Goal: Book appointment/travel/reservation

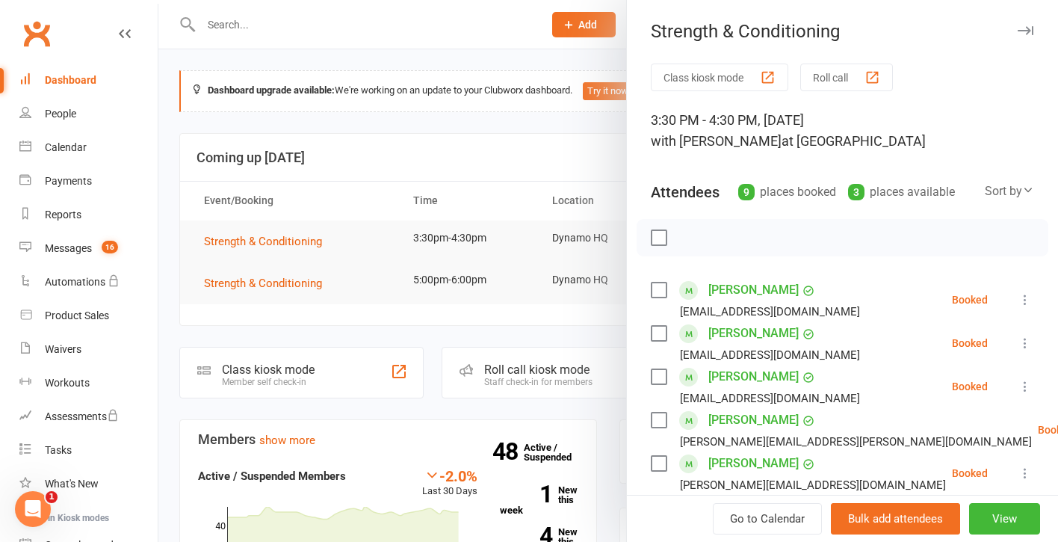
scroll to position [247, 0]
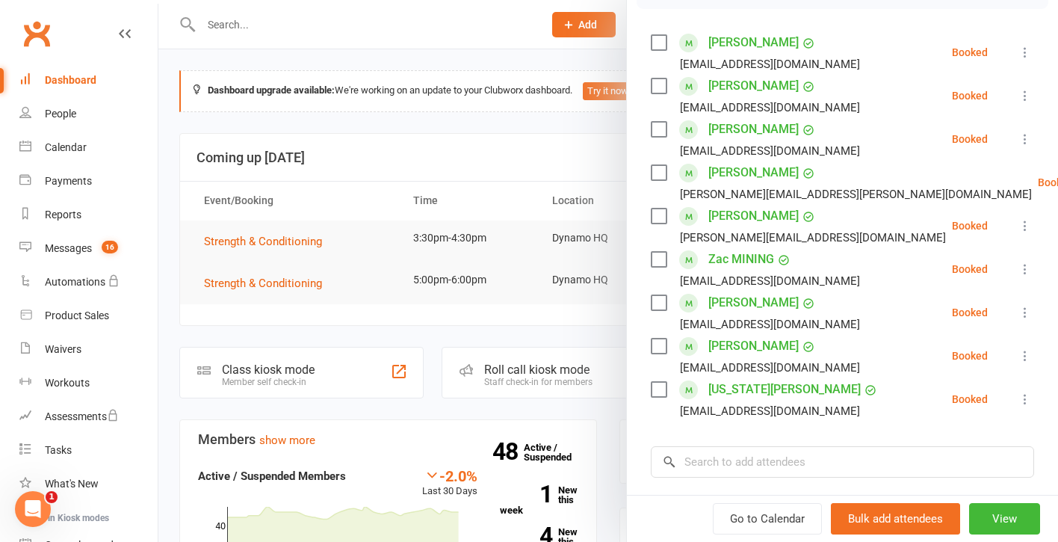
click at [661, 345] on label at bounding box center [658, 346] width 15 height 15
click at [661, 303] on label at bounding box center [658, 302] width 15 height 15
click at [660, 256] on label at bounding box center [658, 259] width 15 height 15
click at [662, 213] on label at bounding box center [658, 216] width 15 height 15
click at [660, 168] on label at bounding box center [658, 172] width 15 height 15
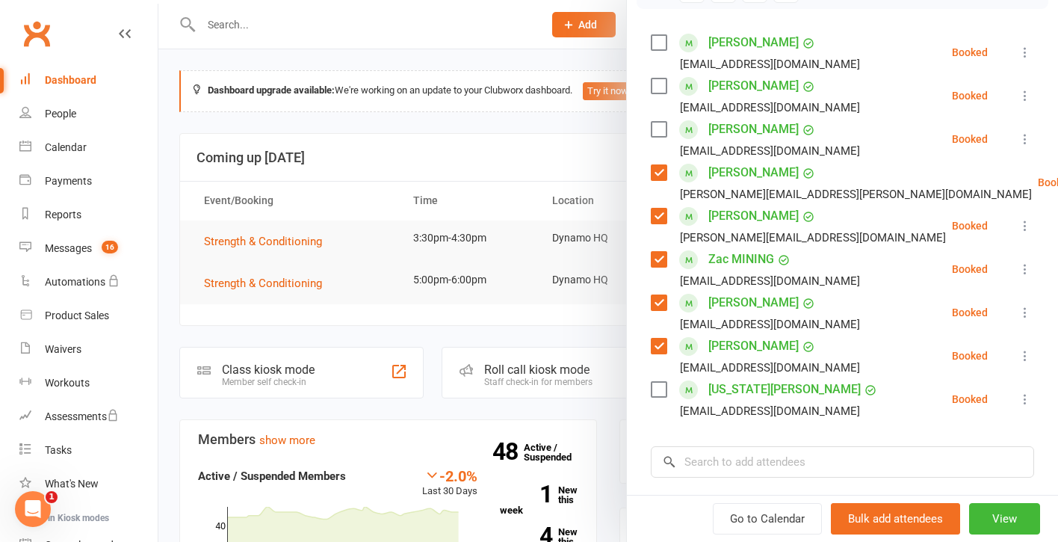
click at [657, 86] on label at bounding box center [658, 85] width 15 height 15
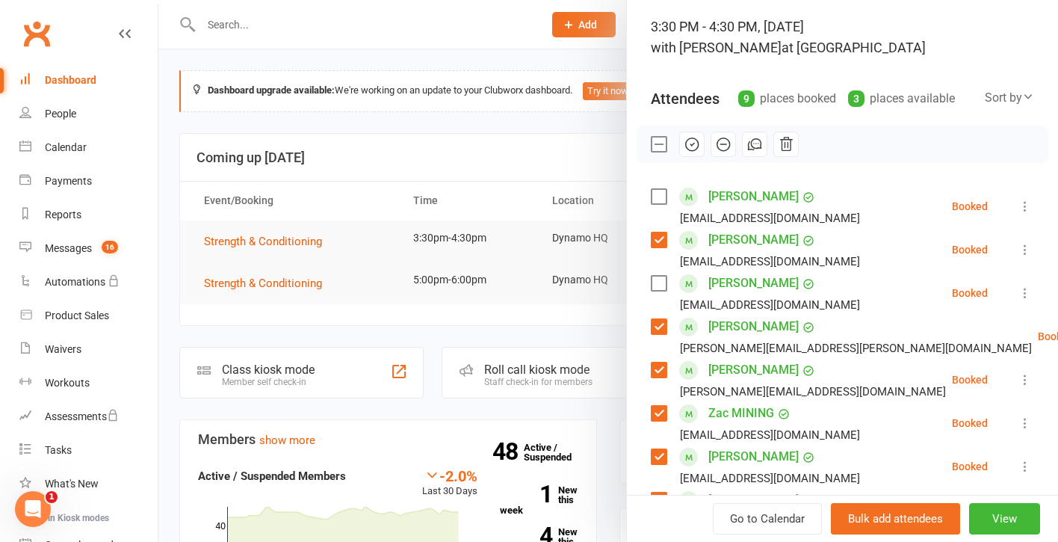
scroll to position [84, 0]
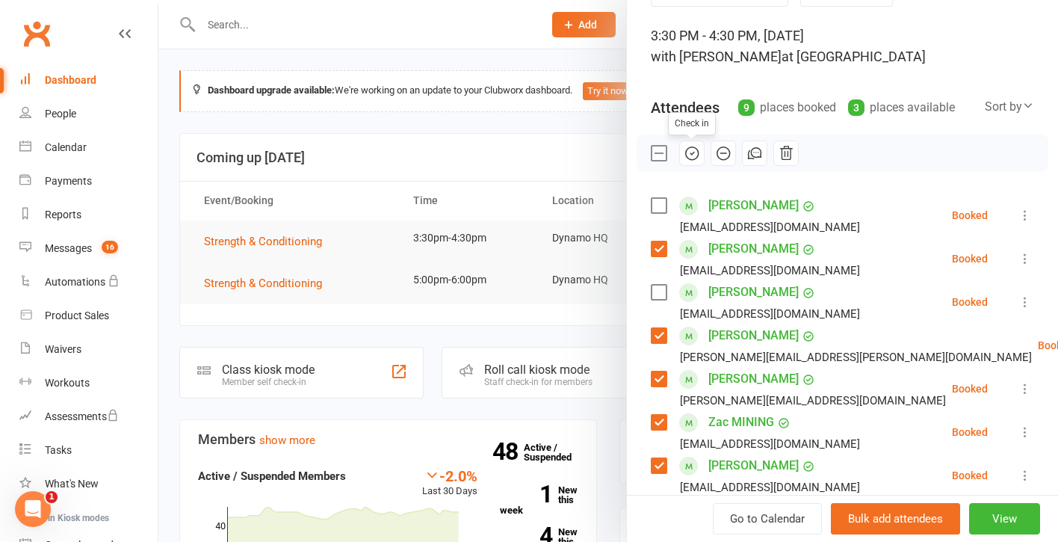
click at [691, 153] on icon "button" at bounding box center [691, 153] width 1 height 1
click at [657, 155] on label at bounding box center [658, 153] width 15 height 15
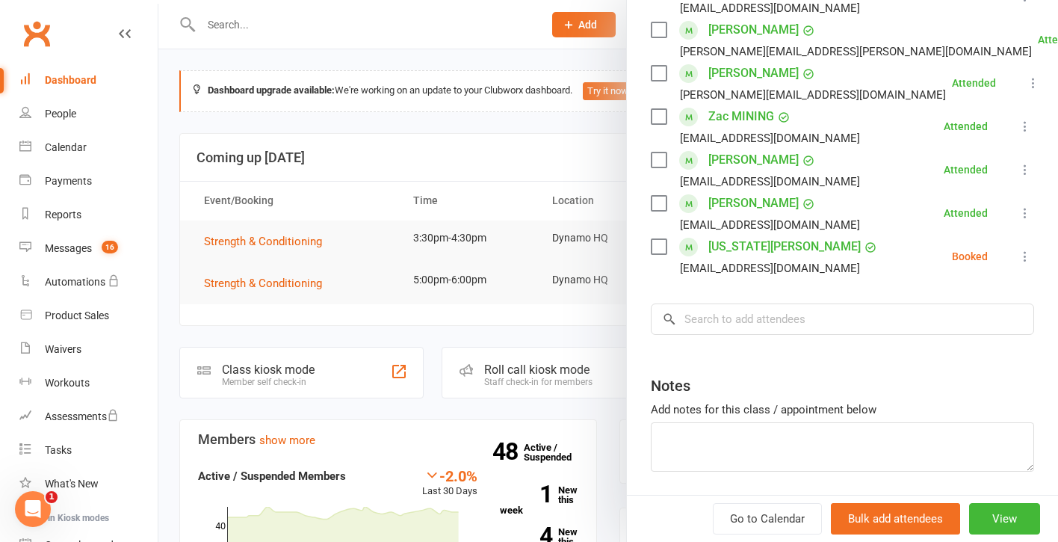
scroll to position [392, 0]
click at [750, 327] on input "search" at bounding box center [842, 317] width 383 height 31
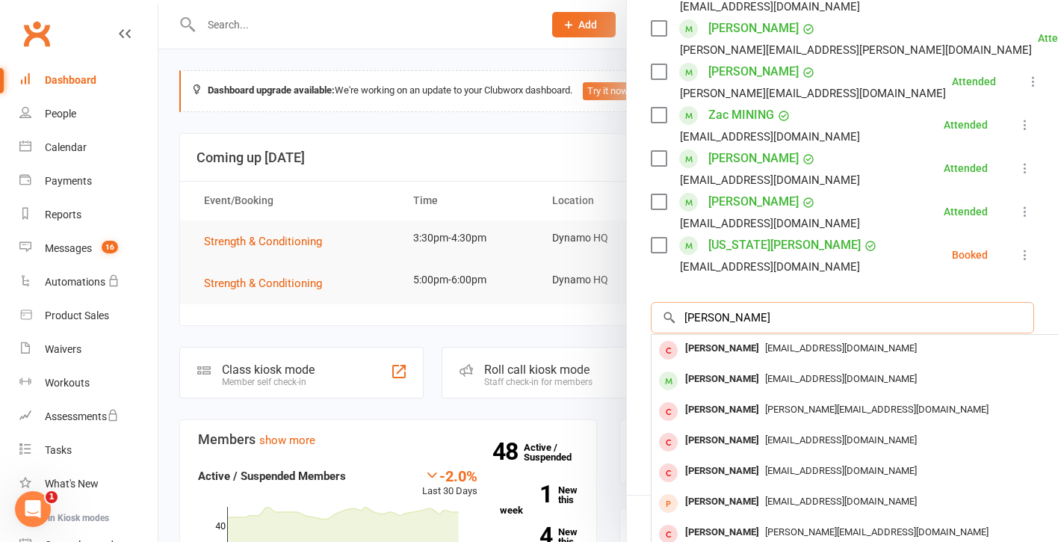
type input "[PERSON_NAME]"
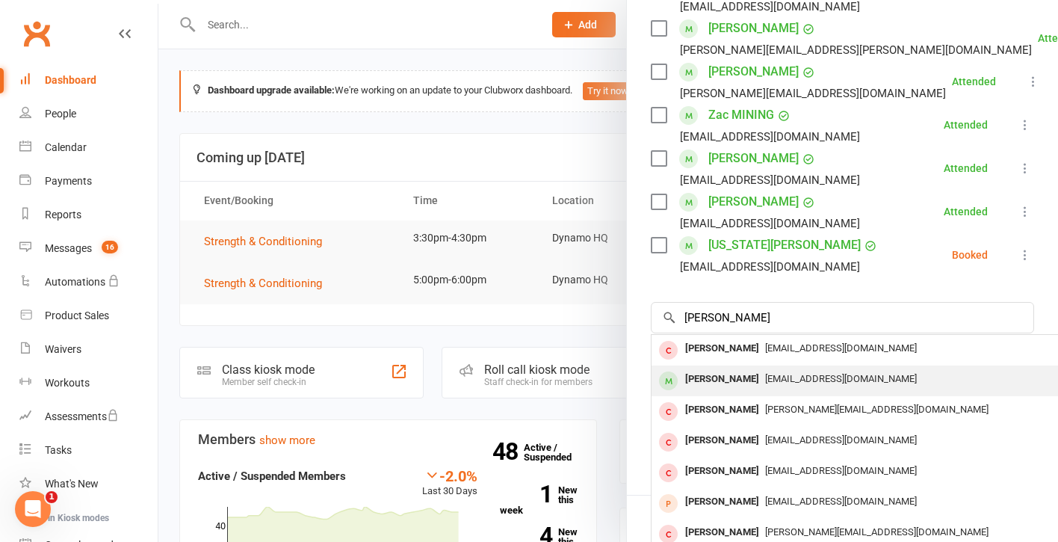
drag, startPoint x: 750, startPoint y: 327, endPoint x: 717, endPoint y: 378, distance: 61.2
click at [717, 378] on div "[PERSON_NAME]" at bounding box center [722, 379] width 86 height 22
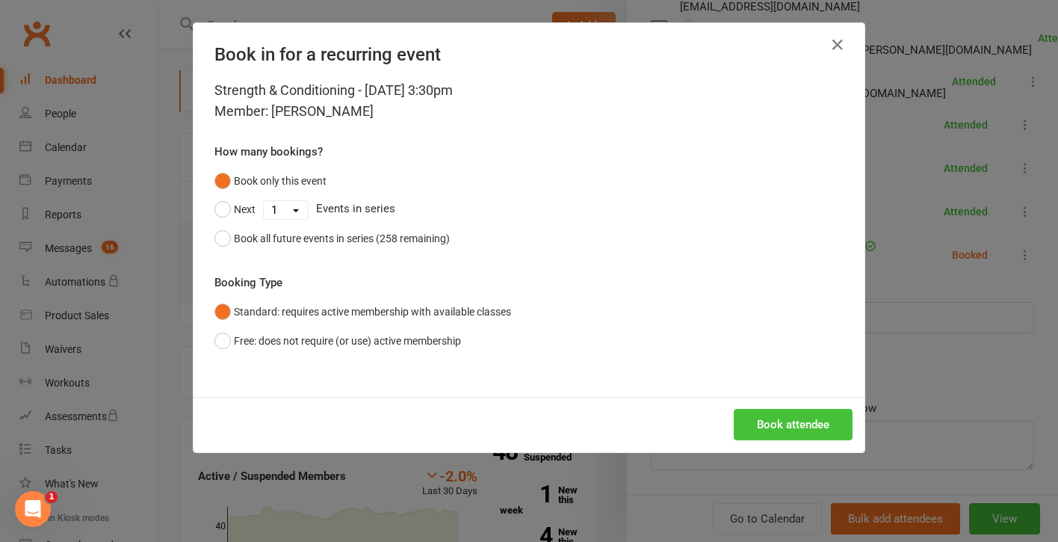
click at [805, 420] on button "Book attendee" at bounding box center [793, 424] width 119 height 31
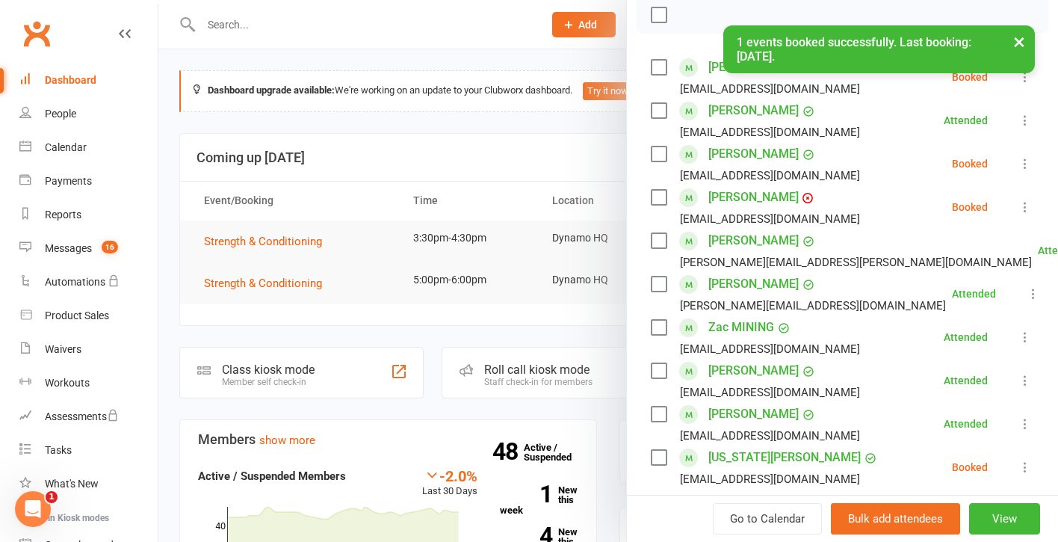
scroll to position [217, 0]
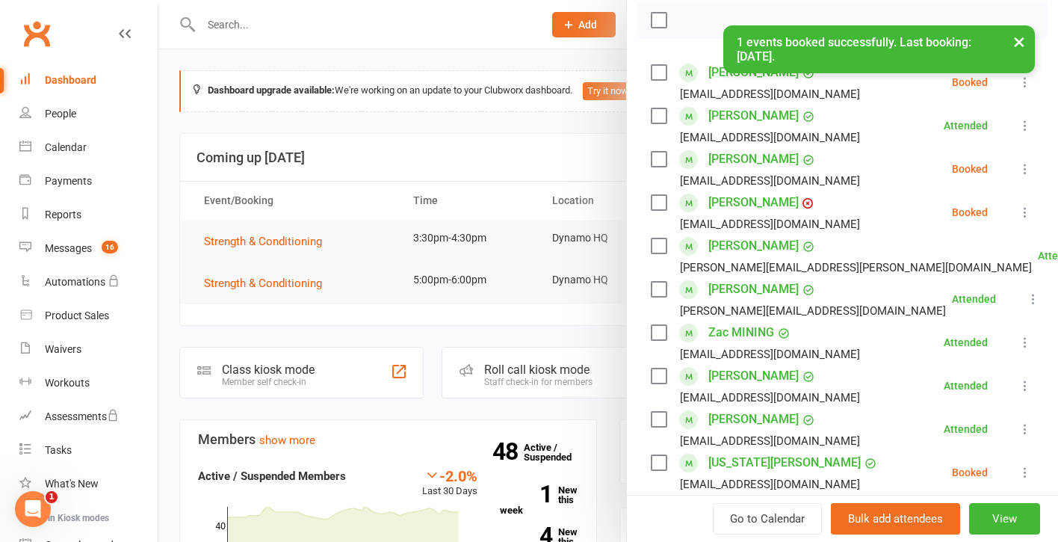
click at [658, 201] on label at bounding box center [658, 202] width 15 height 15
click at [693, 16] on icon "button" at bounding box center [692, 20] width 16 height 16
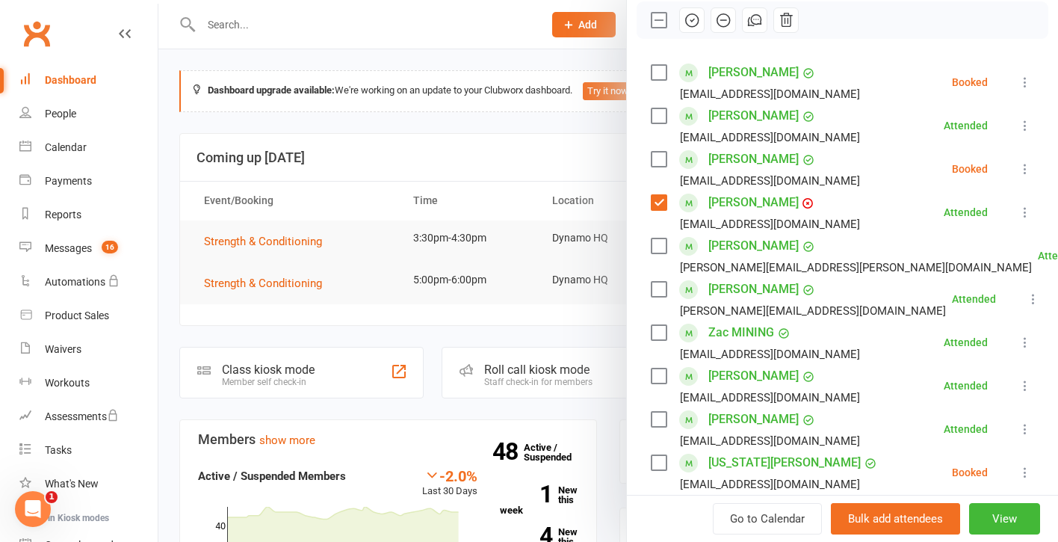
click at [660, 201] on label at bounding box center [658, 202] width 15 height 15
